Goal: Submit feedback/report problem: Submit feedback/report problem

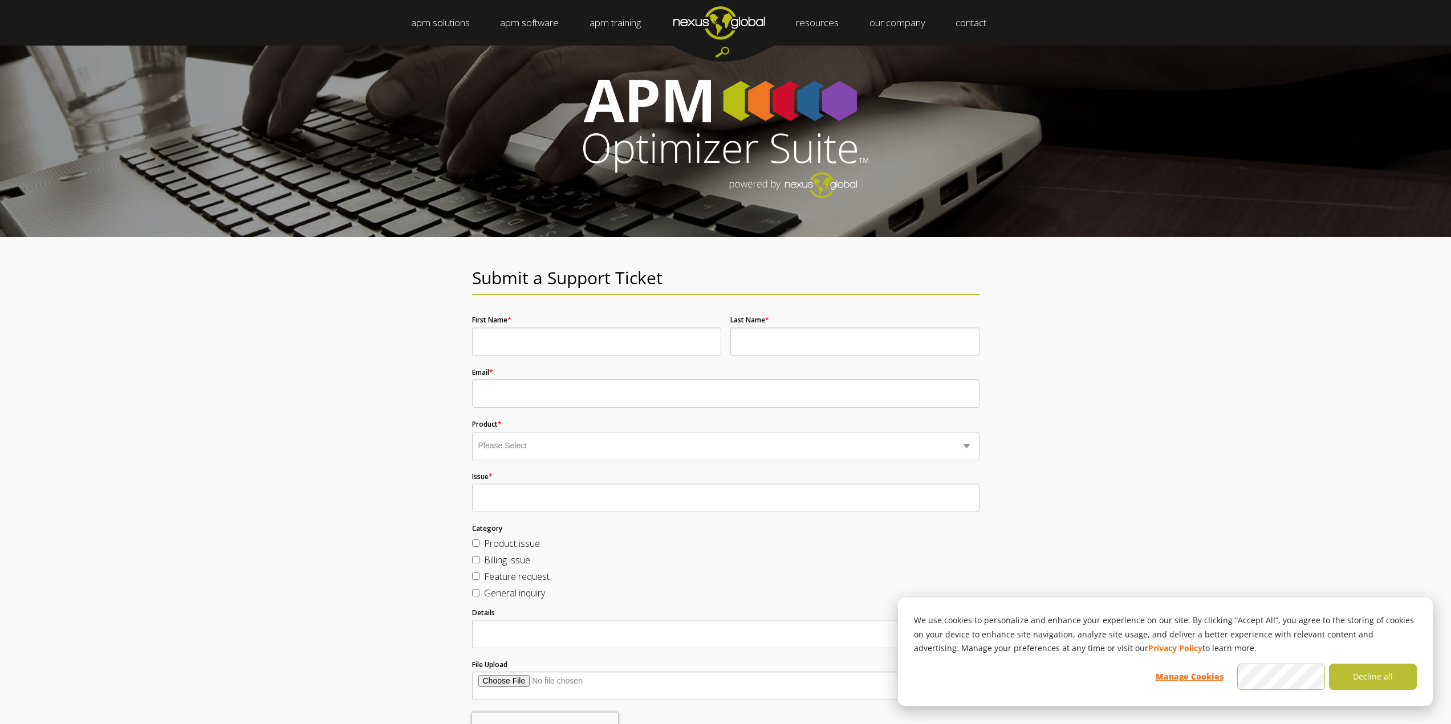
click at [561, 345] on input "First Name *" at bounding box center [596, 342] width 249 height 28
type input "[PERSON_NAME]"
drag, startPoint x: 785, startPoint y: 349, endPoint x: 781, endPoint y: 340, distance: 9.4
click at [785, 349] on input "Last Name *" at bounding box center [854, 342] width 249 height 28
type input "Spanhake"
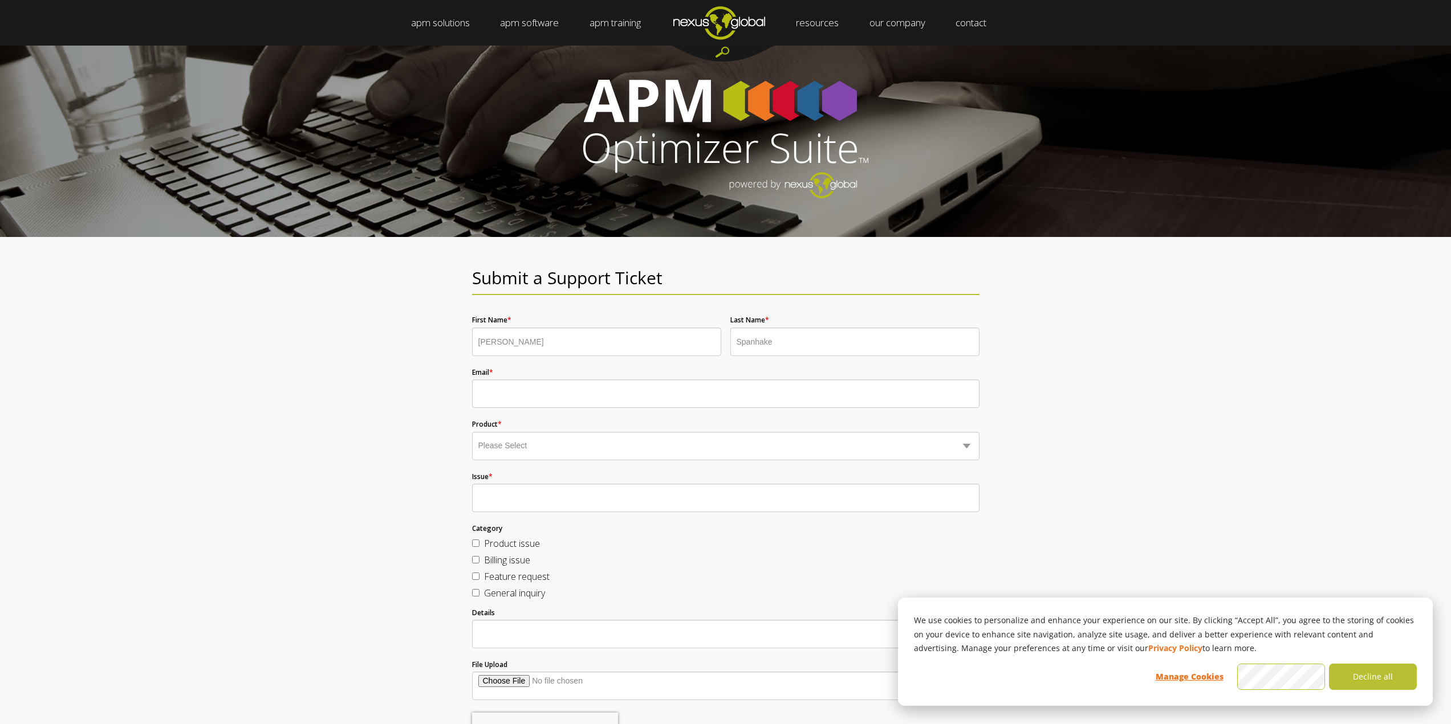
click at [486, 394] on input "Email *" at bounding box center [725, 394] width 507 height 28
type input "[EMAIL_ADDRESS][DOMAIN_NAME]"
click at [533, 447] on select "Please Select Business Optimizer Data Optimizer Strategy Optimizer Planning Opt…" at bounding box center [725, 446] width 507 height 28
click at [472, 432] on select "Please Select Business Optimizer Data Optimizer Strategy Optimizer Planning Opt…" at bounding box center [725, 446] width 507 height 28
click at [571, 442] on select "Please Select Business Optimizer Data Optimizer Strategy Optimizer Planning Opt…" at bounding box center [725, 446] width 507 height 28
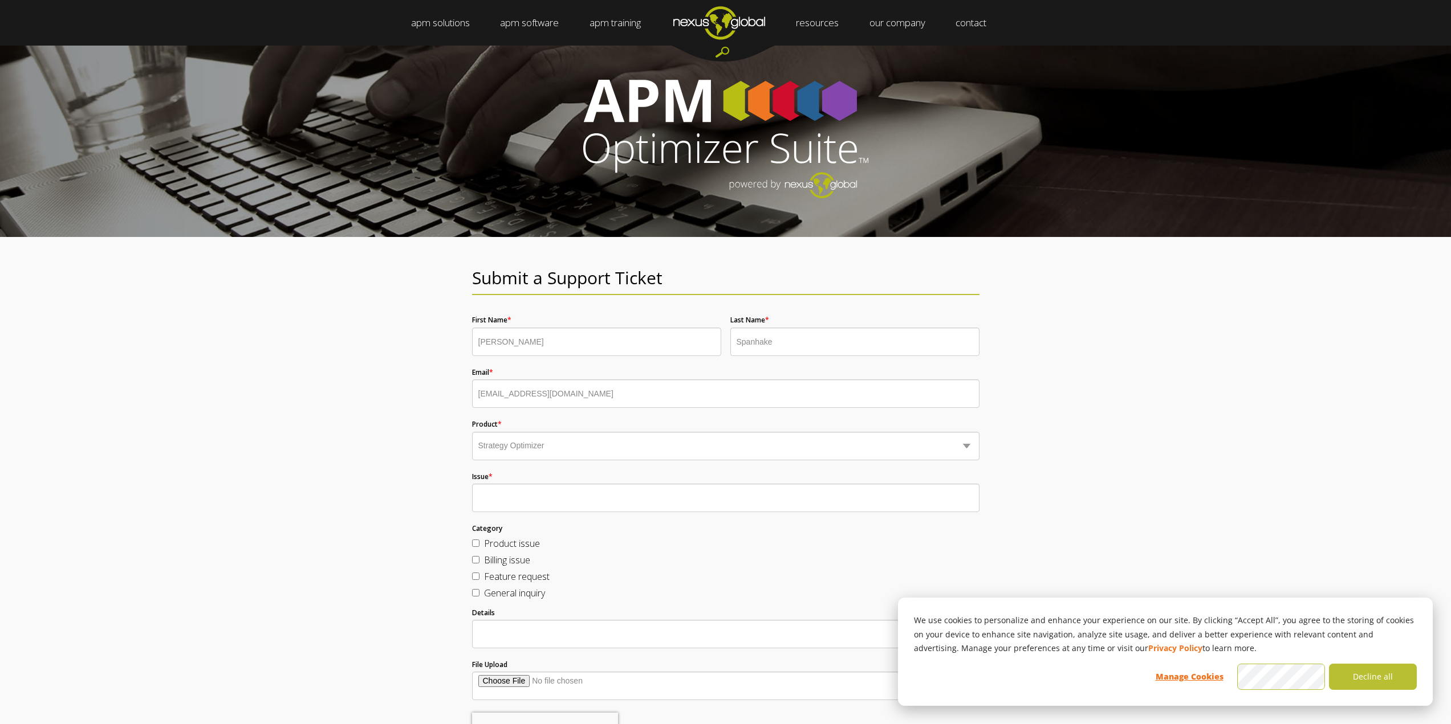
select select "Data Optimizer"
click at [472, 432] on select "Please Select Business Optimizer Data Optimizer Strategy Optimizer Planning Opt…" at bounding box center [725, 446] width 507 height 28
click at [507, 506] on input "Issue *" at bounding box center [725, 498] width 507 height 28
type input "A"
type input "u"
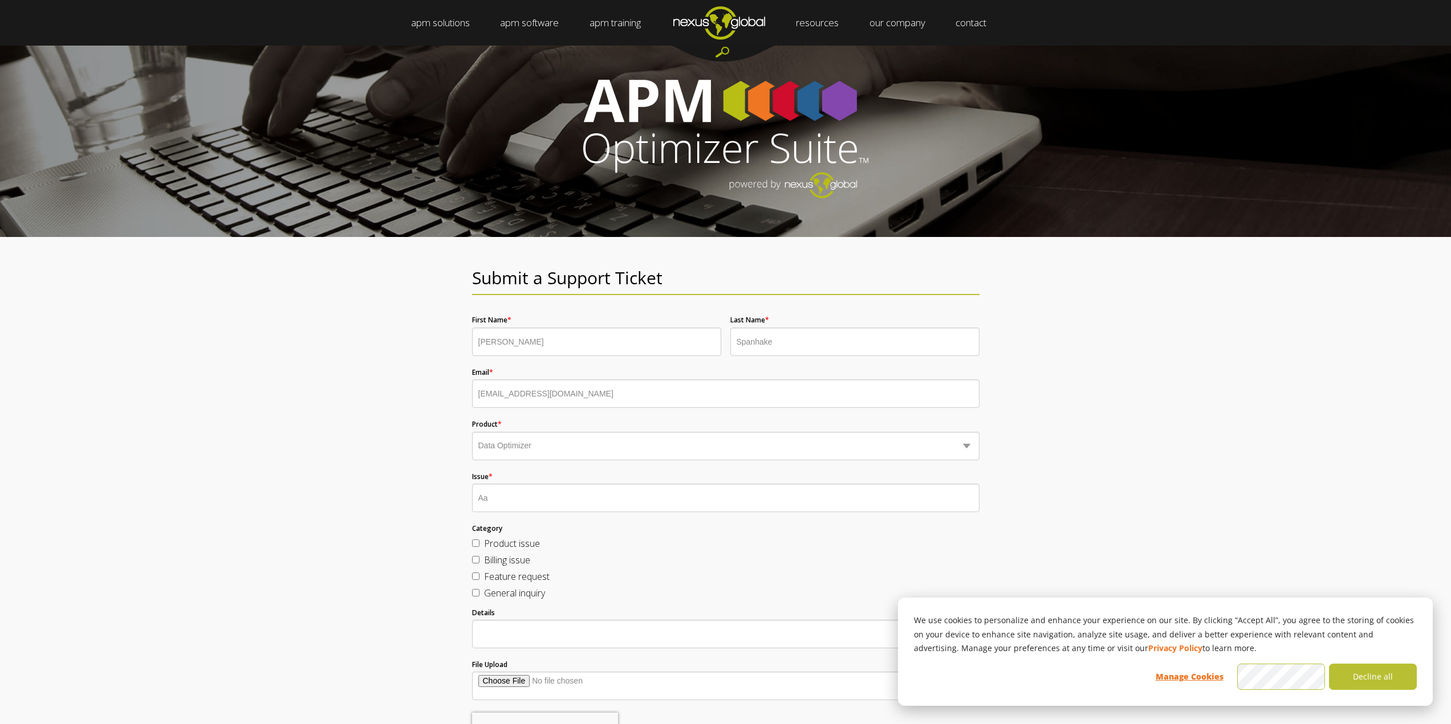
type input "A"
drag, startPoint x: 608, startPoint y: 499, endPoint x: 568, endPoint y: 500, distance: 40.5
click at [568, 500] on input "un able to connect to DO or SO core" at bounding box center [725, 498] width 507 height 28
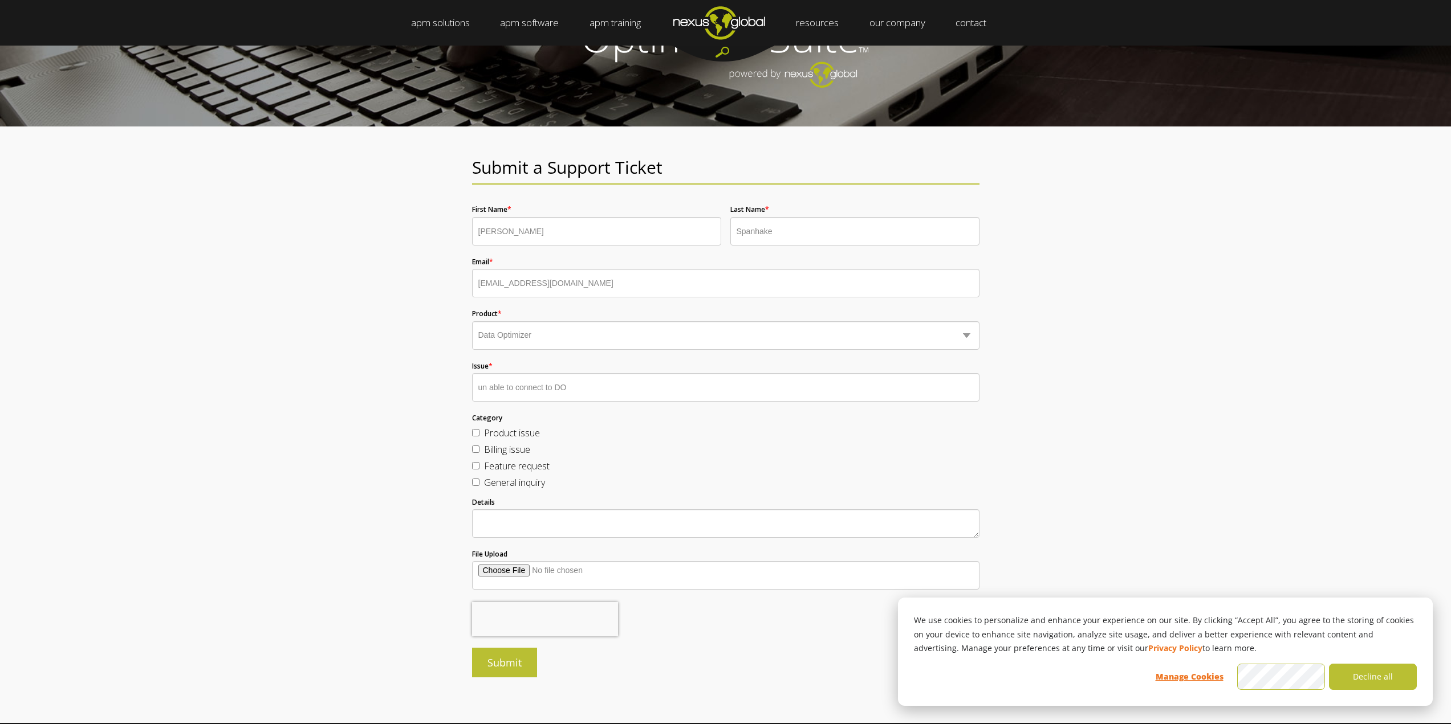
scroll to position [114, 0]
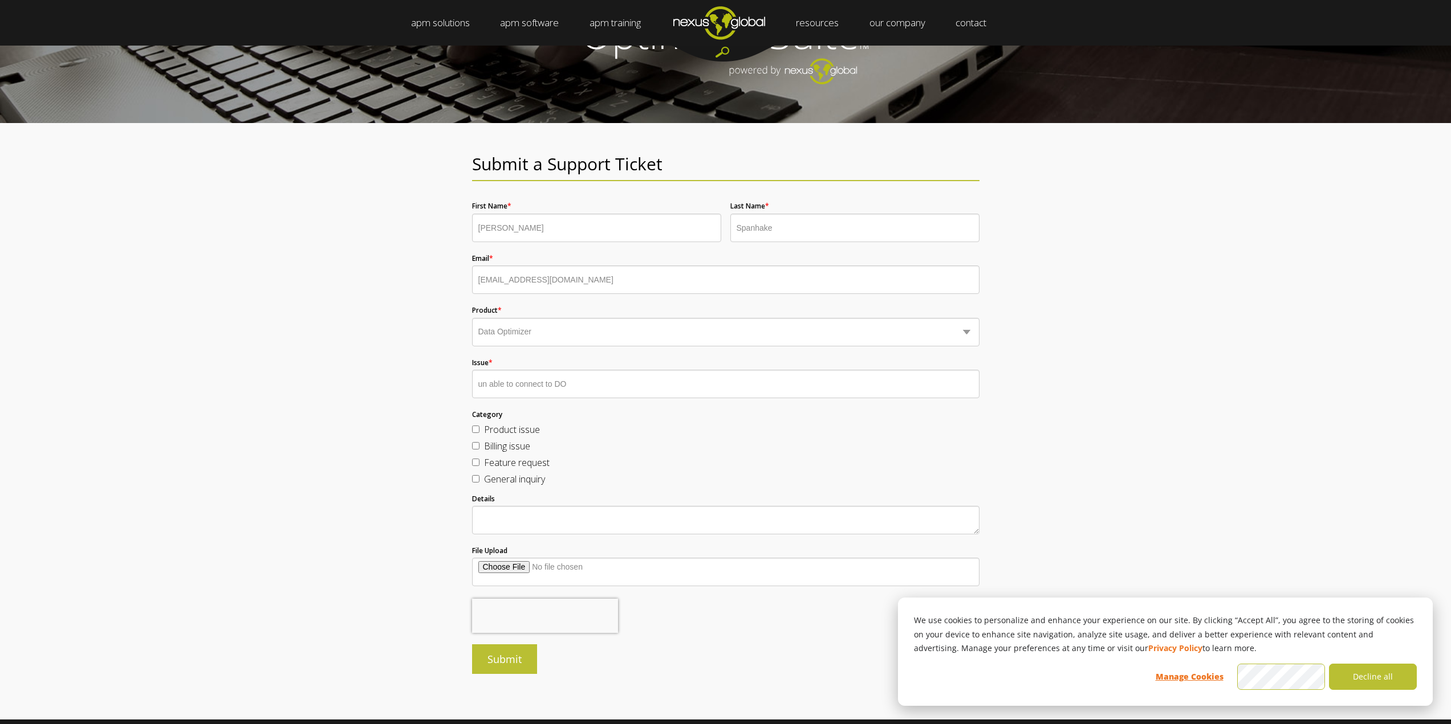
type input "un able to connect to DO"
click at [476, 430] on input "Product issue" at bounding box center [475, 429] width 7 height 7
checkbox input "true"
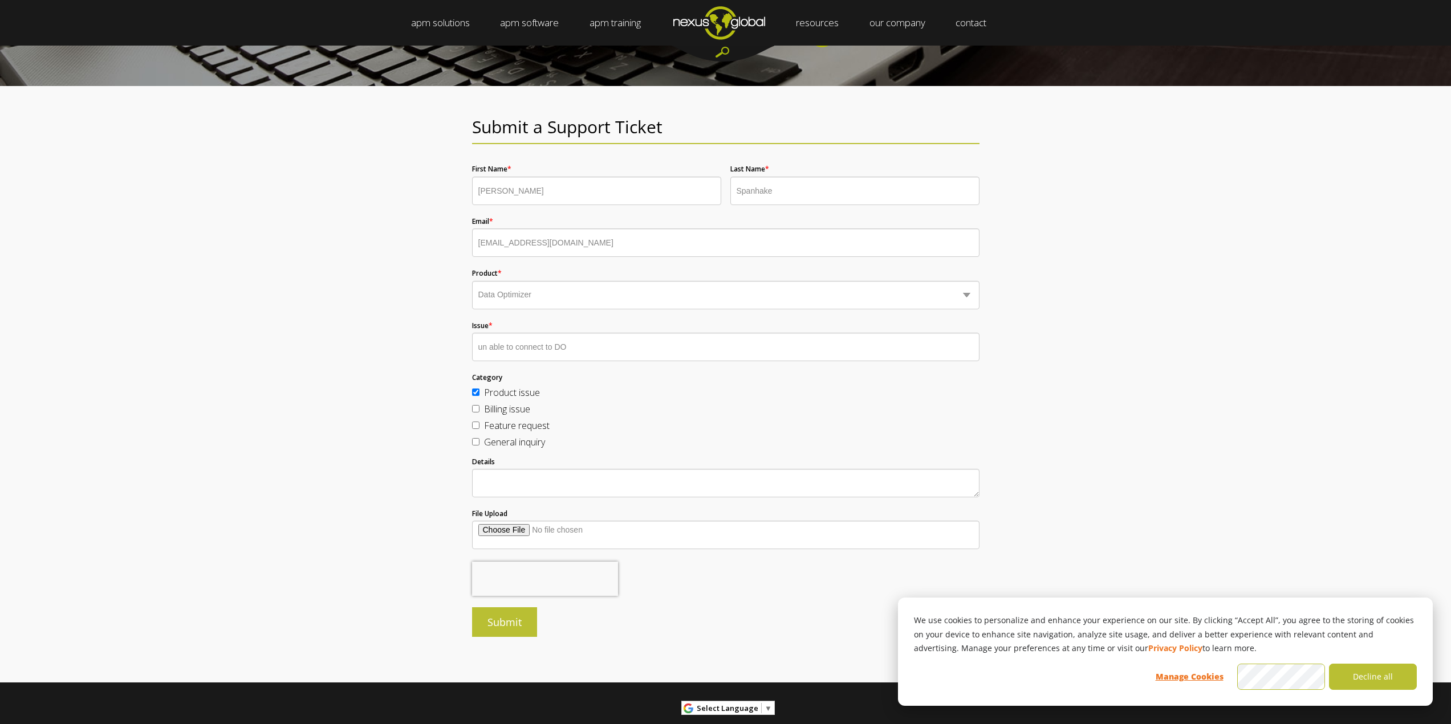
scroll to position [171, 0]
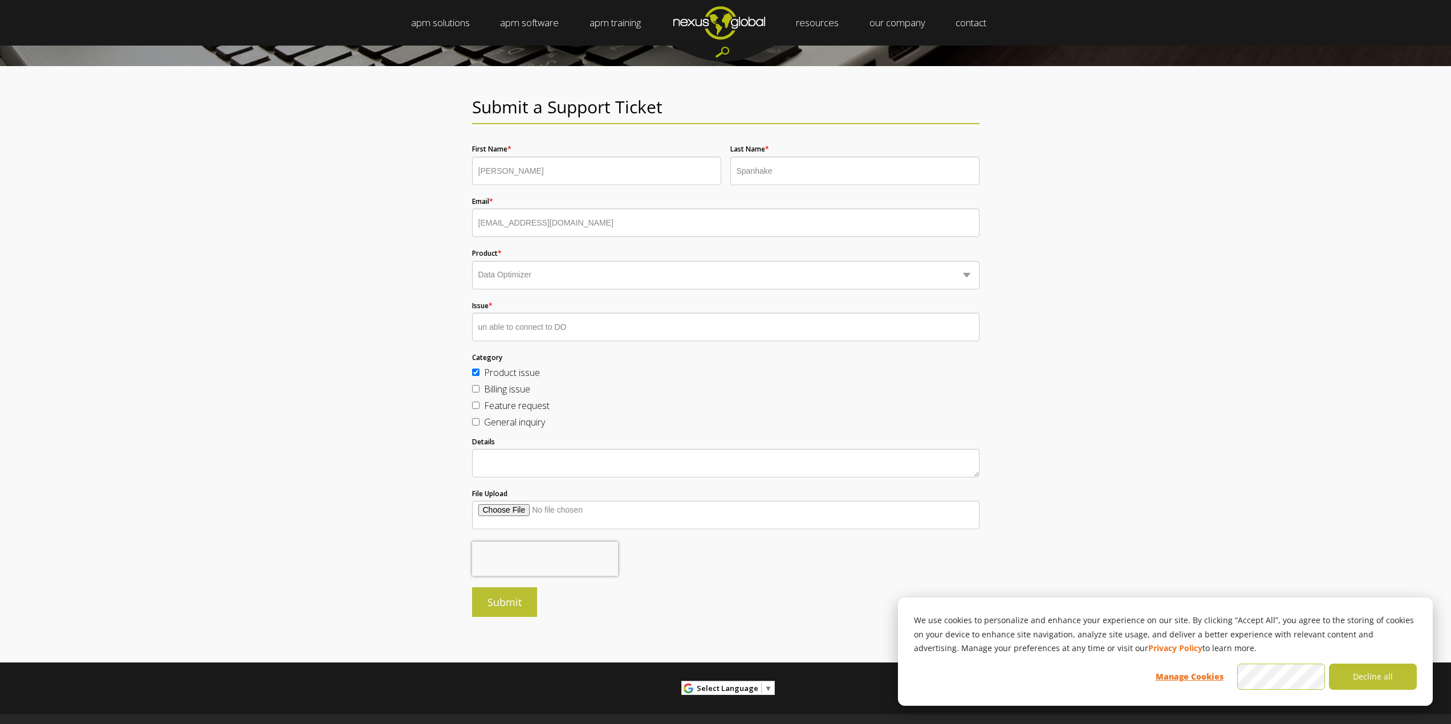
click at [515, 459] on textarea "Details" at bounding box center [725, 463] width 507 height 28
type textarea "H"
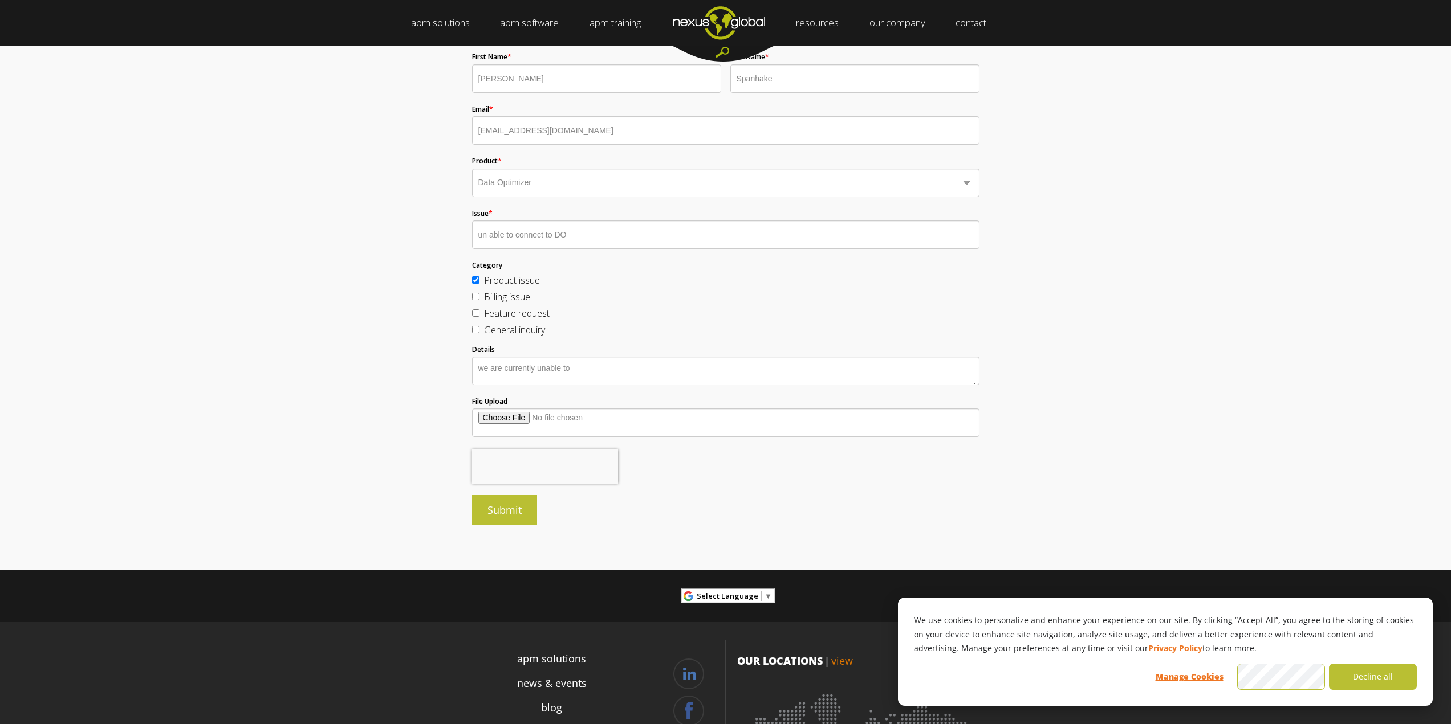
scroll to position [285, 0]
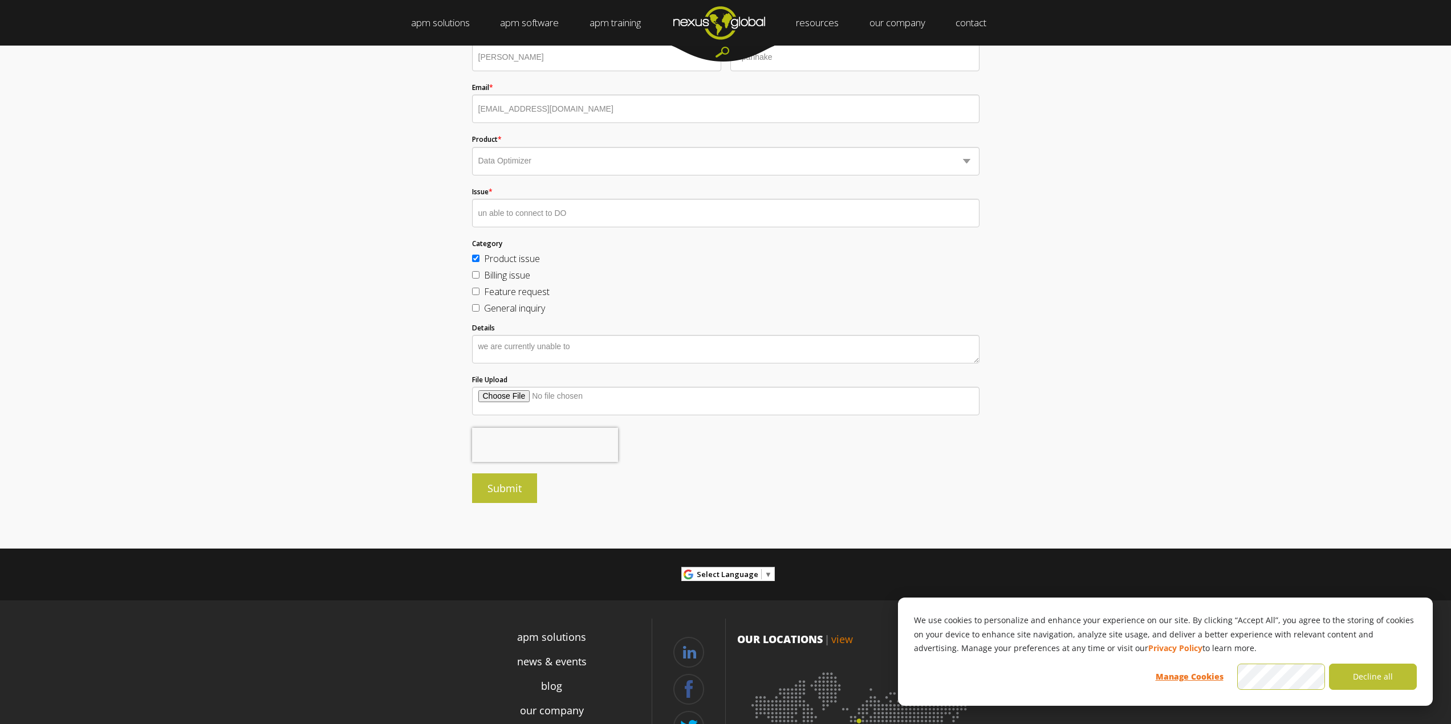
drag, startPoint x: 481, startPoint y: 347, endPoint x: 516, endPoint y: 336, distance: 36.6
click at [482, 347] on textarea "we are currently unable to" at bounding box center [725, 349] width 507 height 28
click at [576, 346] on textarea "We are currently unable to" at bounding box center [725, 349] width 507 height 28
type textarea "We are currently unable to open DO and unable to Log in to SO core"
click at [516, 394] on input "File Upload" at bounding box center [725, 401] width 507 height 28
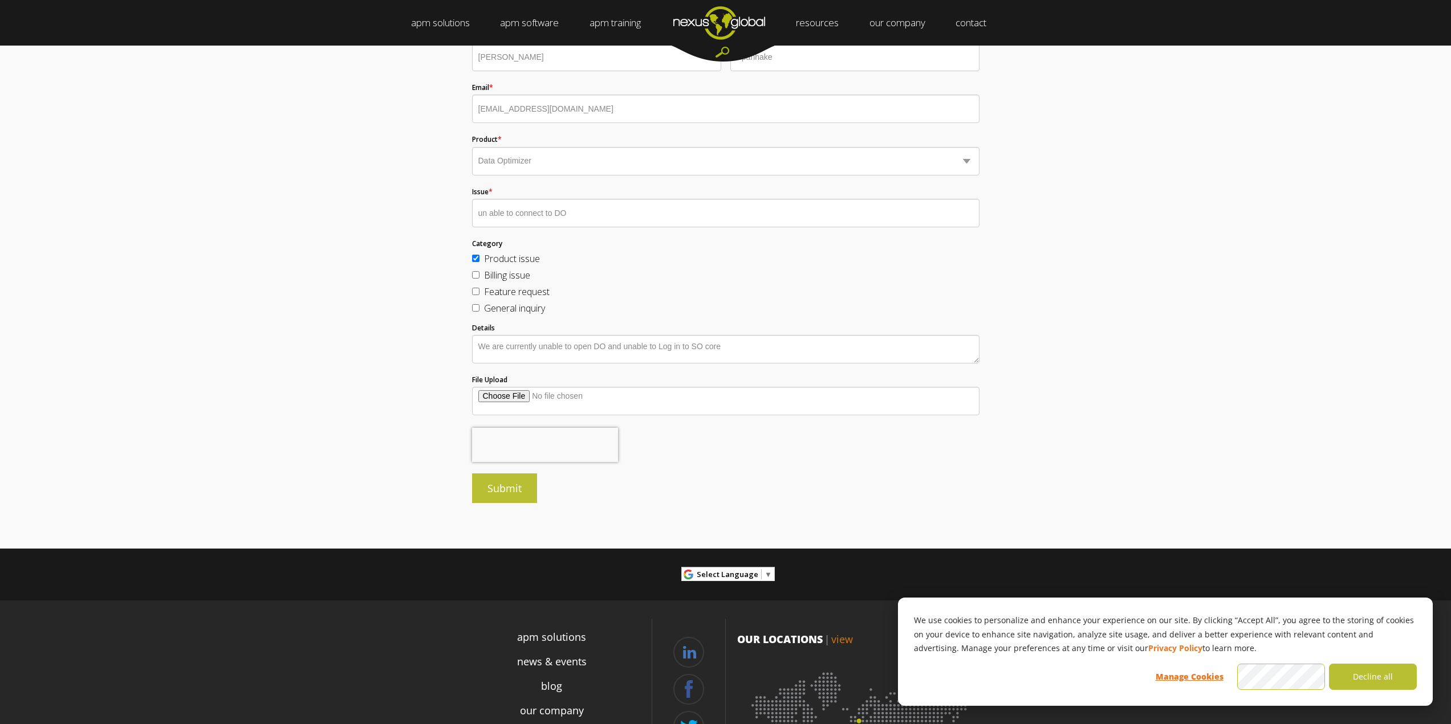
click at [507, 397] on input "File Upload" at bounding box center [725, 401] width 507 height 28
click at [502, 398] on input "File Upload" at bounding box center [725, 401] width 507 height 28
click at [496, 397] on input "File Upload" at bounding box center [725, 401] width 507 height 28
type input "C:\fakepath\DO error message.png"
click at [498, 491] on input "Submit" at bounding box center [504, 489] width 65 height 30
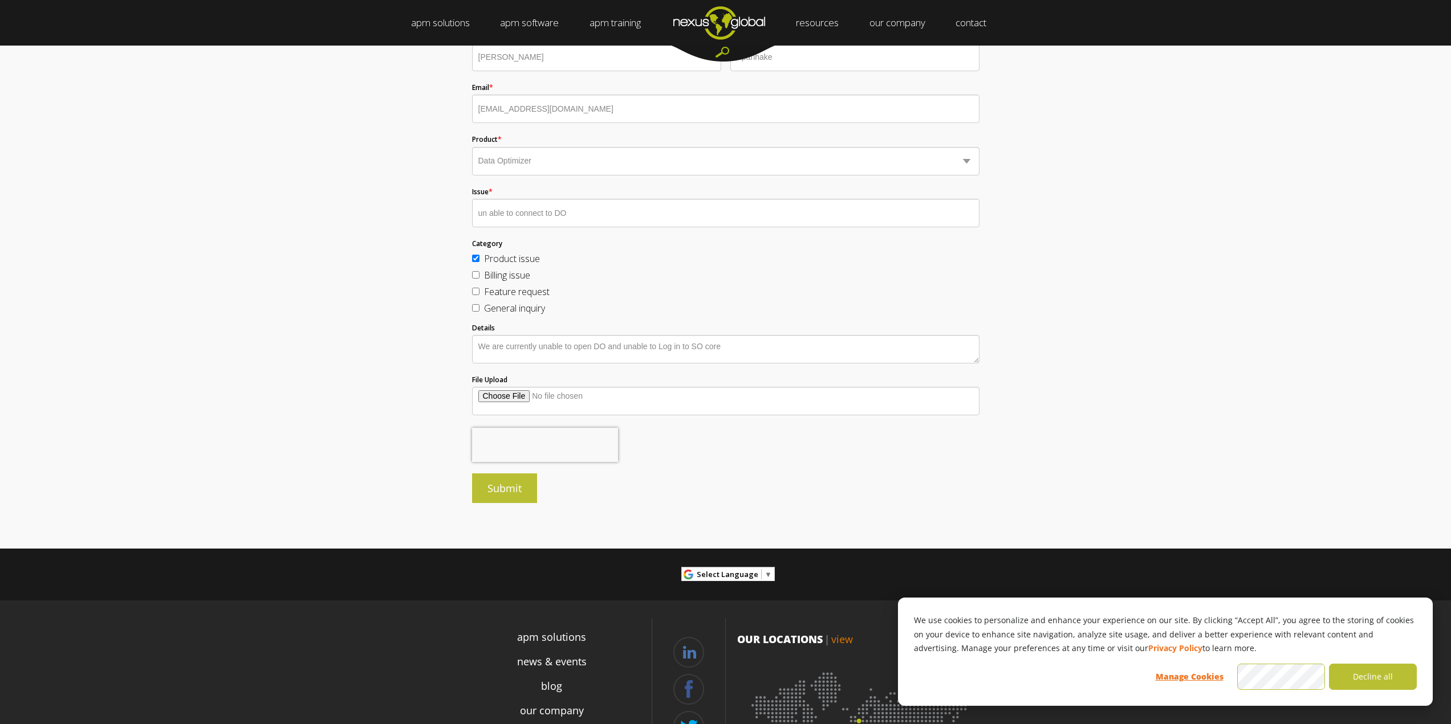
scroll to position [218, 0]
